Goal: Find specific page/section: Find specific page/section

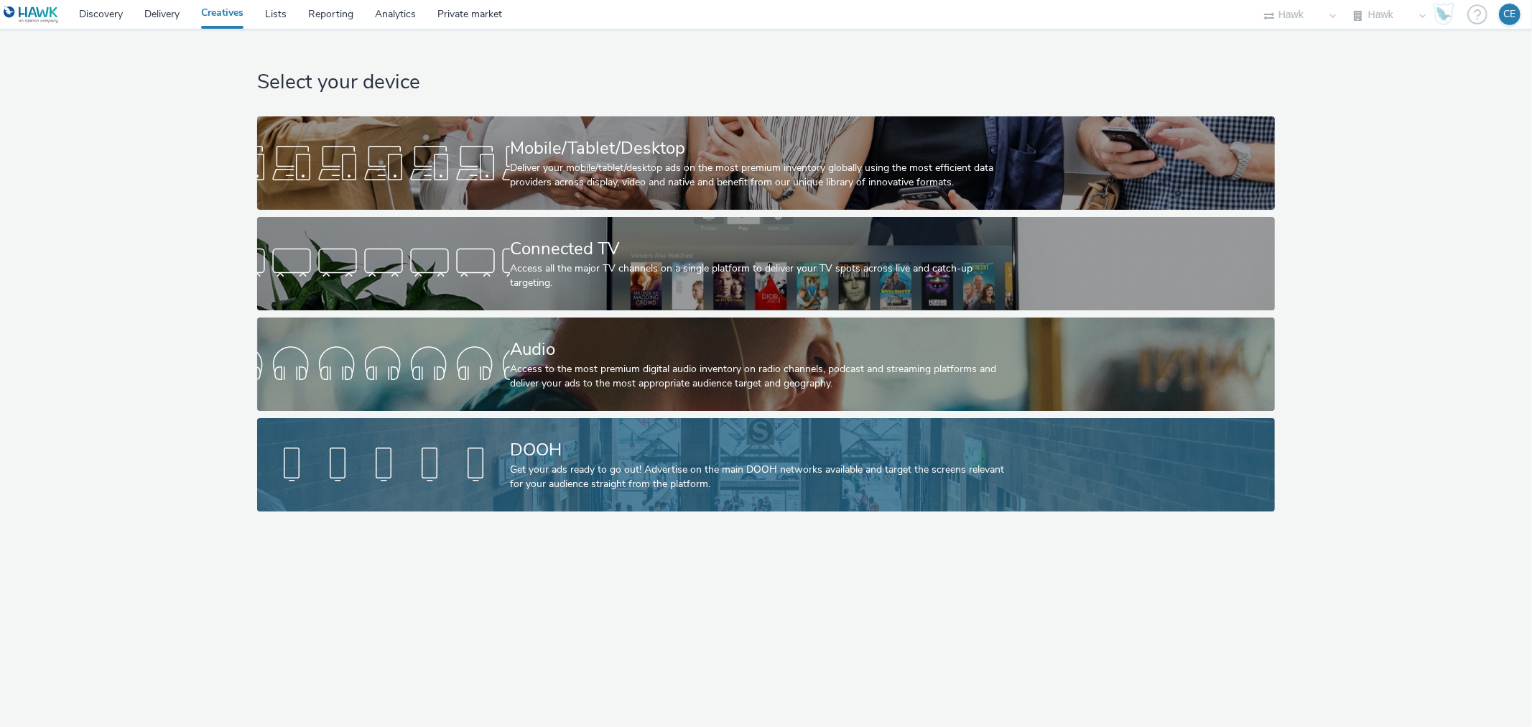
click at [318, 450] on div at bounding box center [383, 465] width 253 height 46
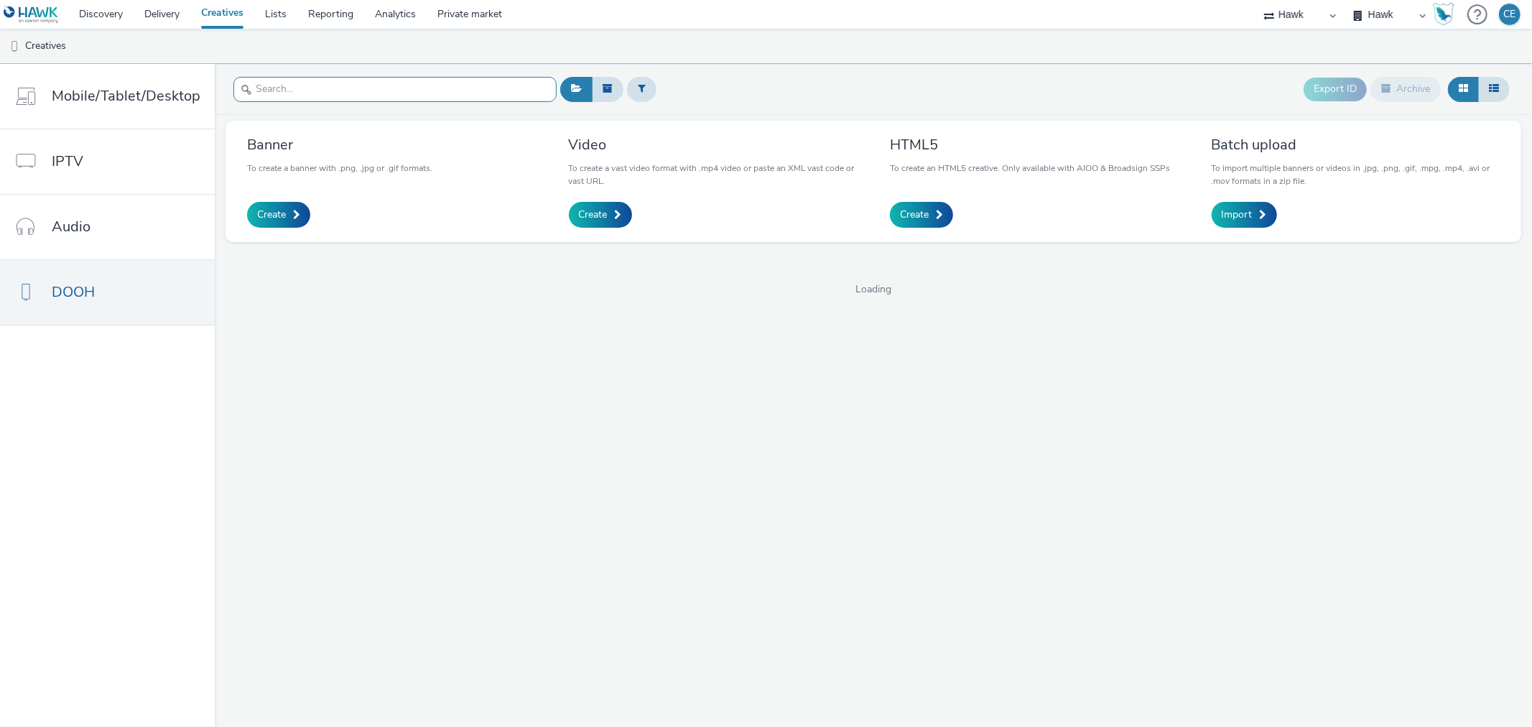
click at [389, 93] on input "text" at bounding box center [394, 89] width 323 height 25
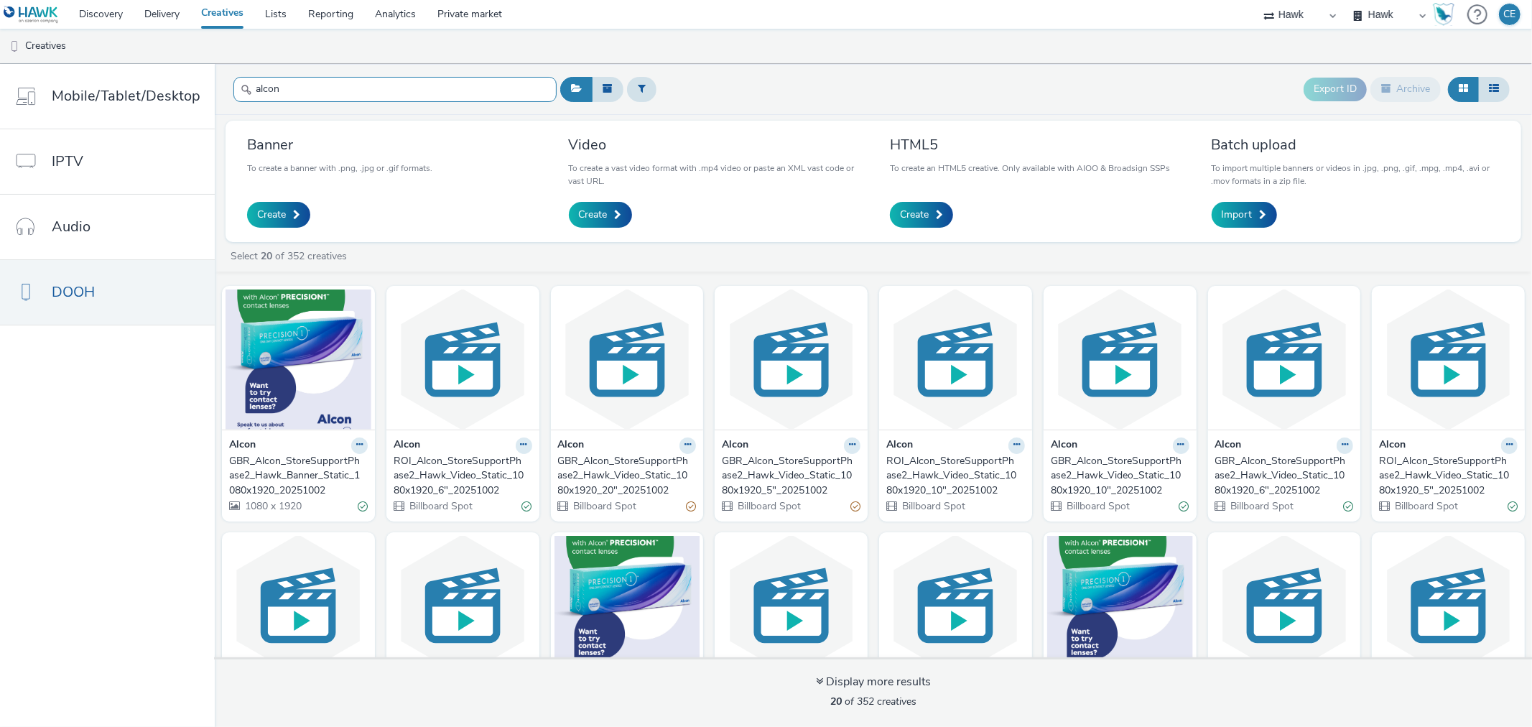
type input "alcon"
click at [1244, 491] on div "GBR_Alcon_StoreSupportPhase2_Hawk_Video_Static_1080x1920_6"_20251002" at bounding box center [1281, 476] width 133 height 44
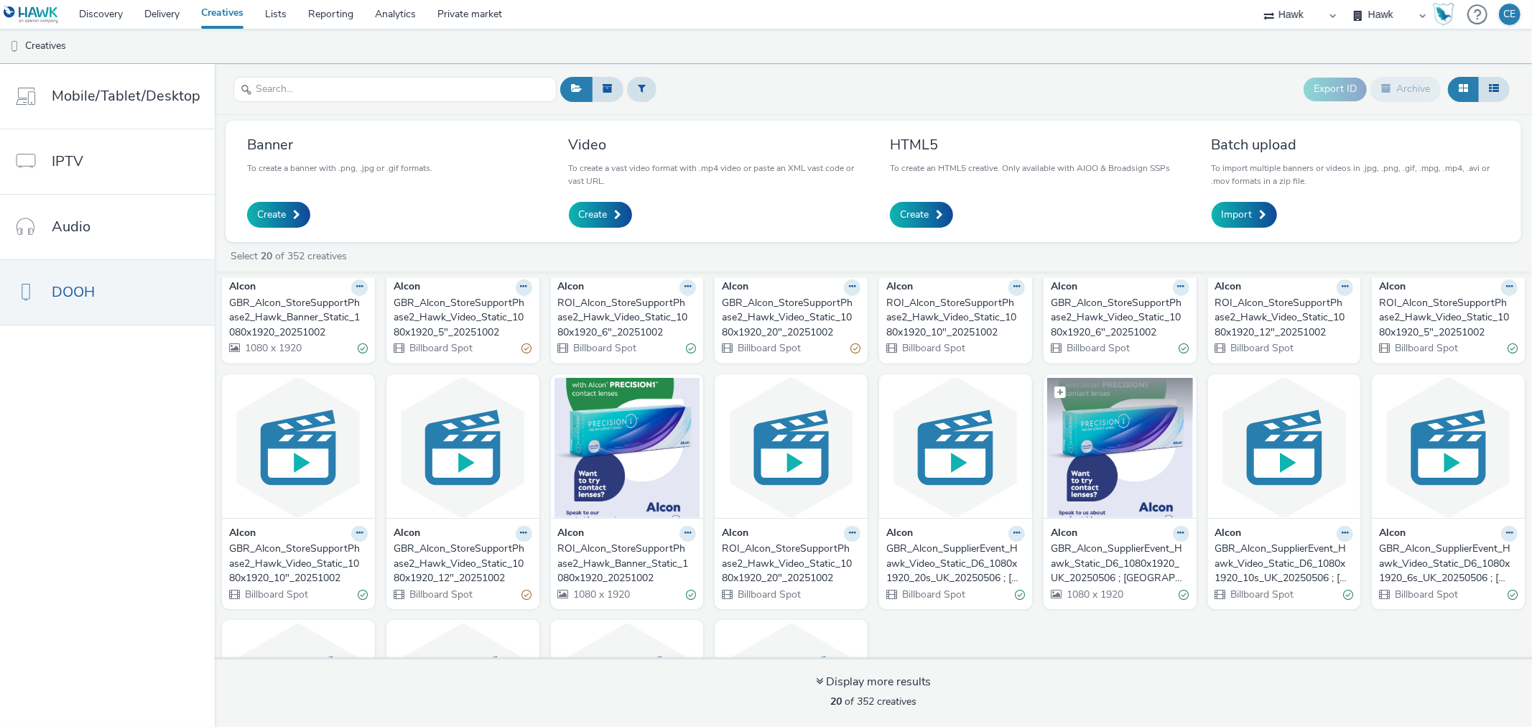
scroll to position [159, 0]
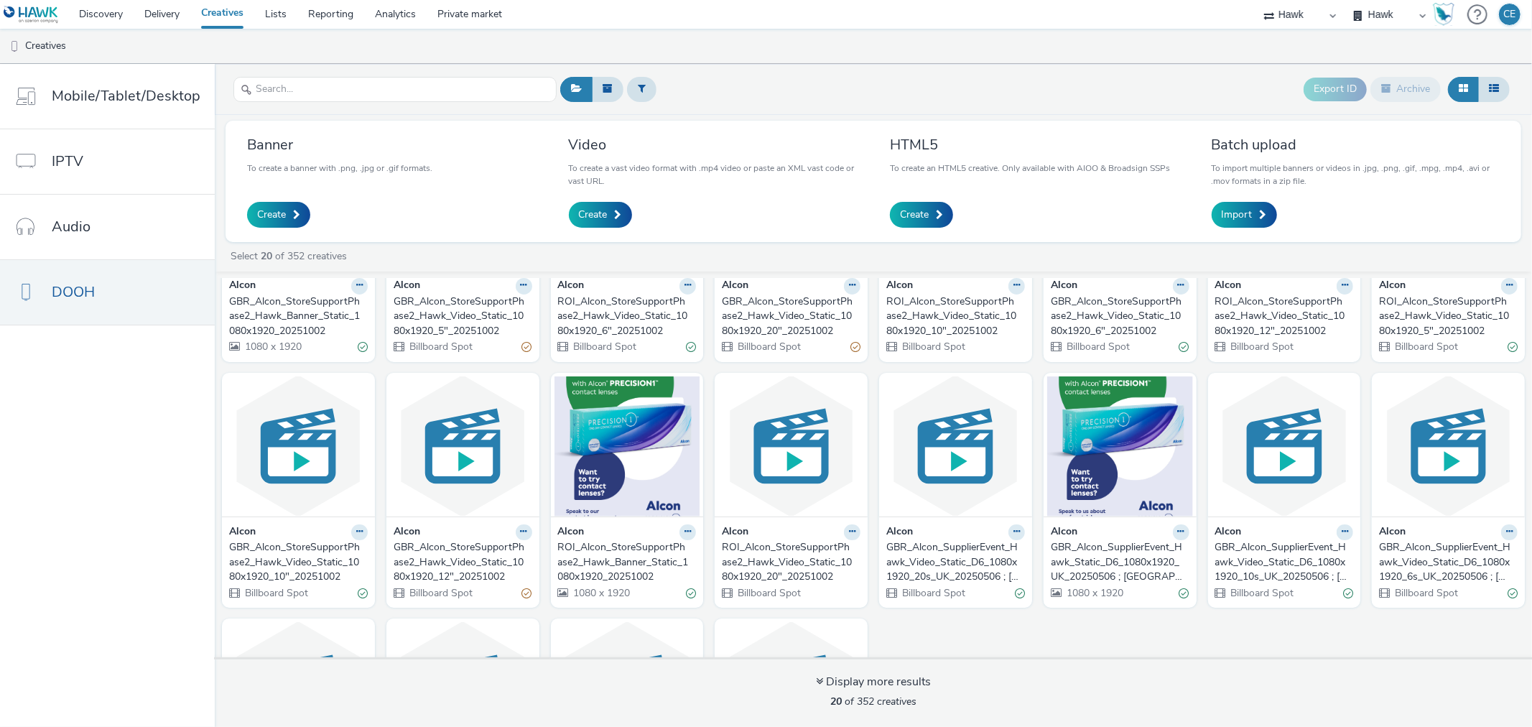
click at [638, 569] on div "ROI_Alcon_StoreSupportPhase2_Hawk_Banner_Static_1080x1920_20251002" at bounding box center [624, 562] width 133 height 44
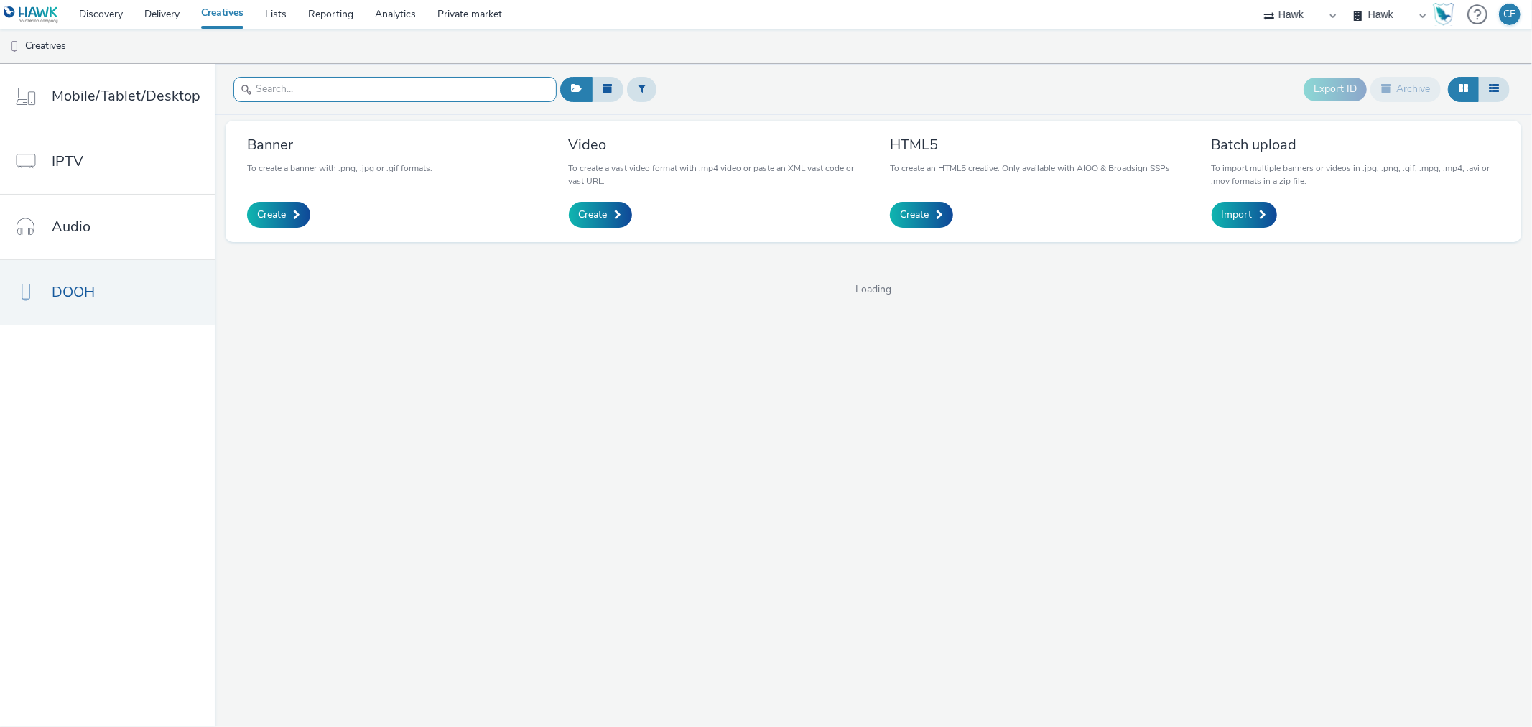
click at [310, 97] on input "text" at bounding box center [394, 89] width 323 height 25
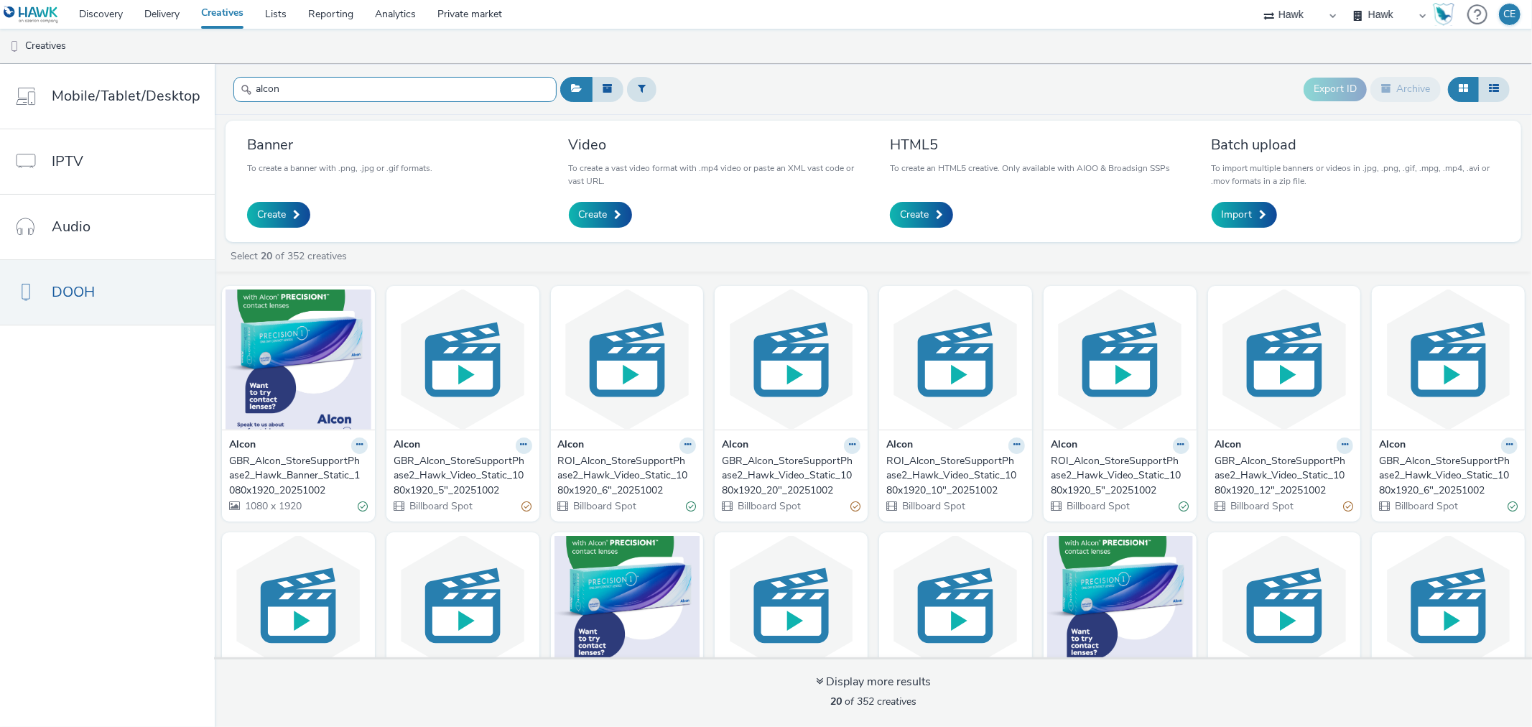
scroll to position [80, 0]
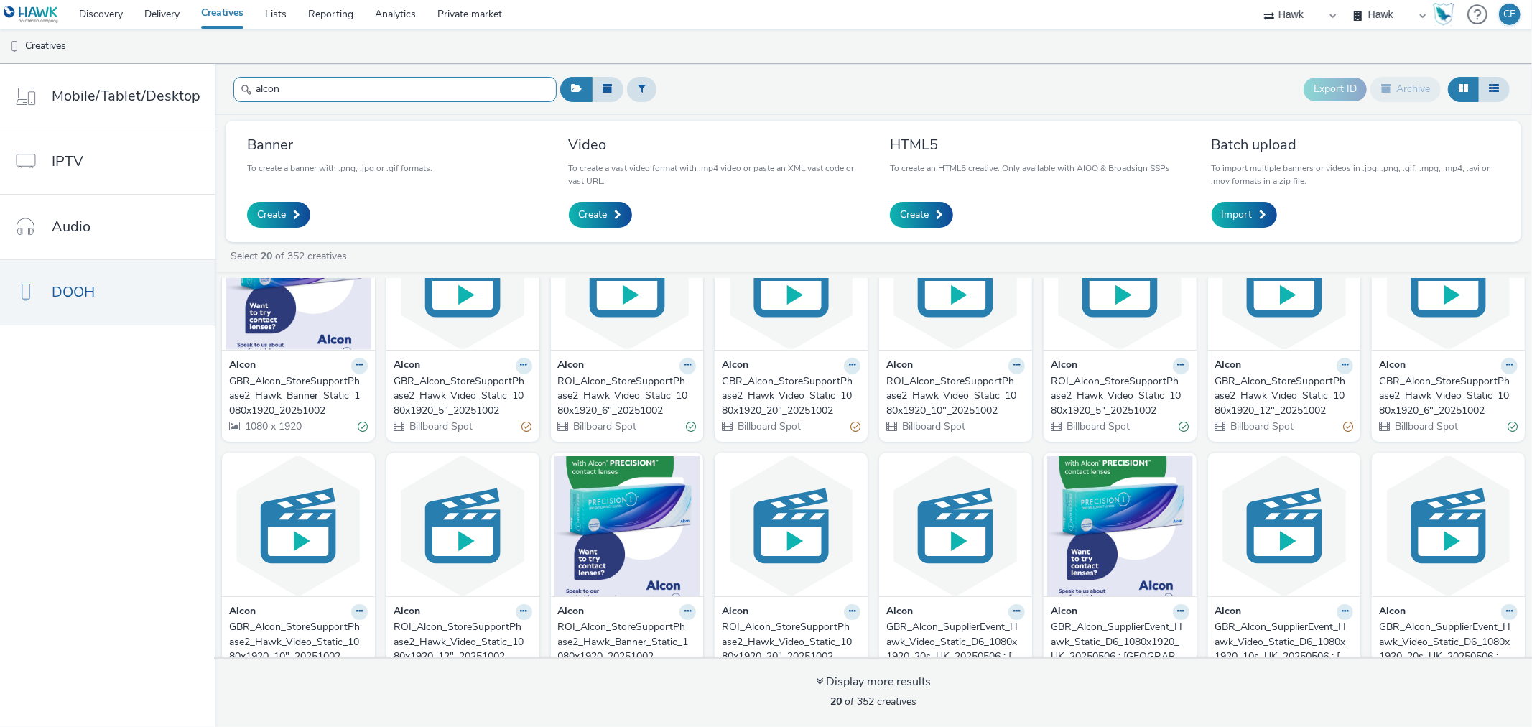
type input "alcon"
